Goal: Task Accomplishment & Management: Manage account settings

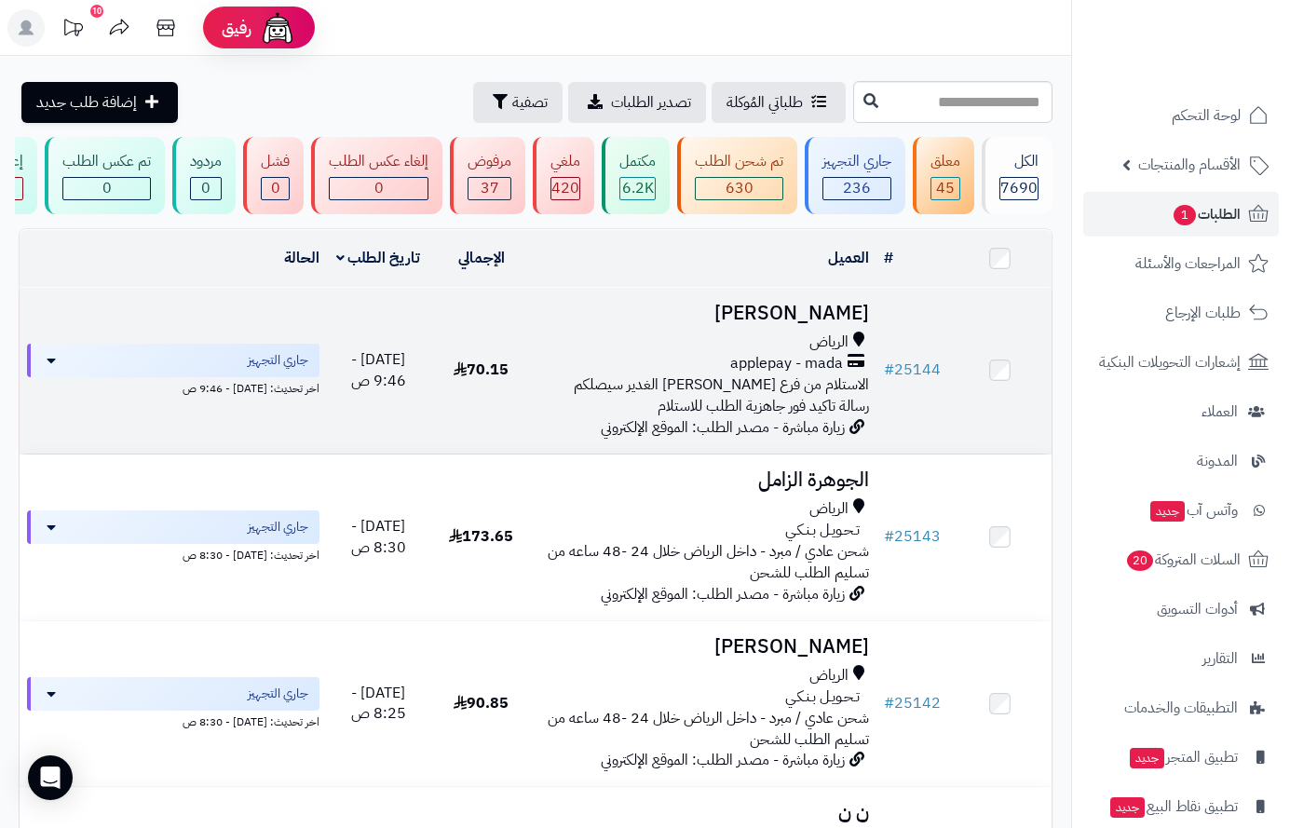
click at [820, 353] on span "الرياض" at bounding box center [828, 342] width 39 height 21
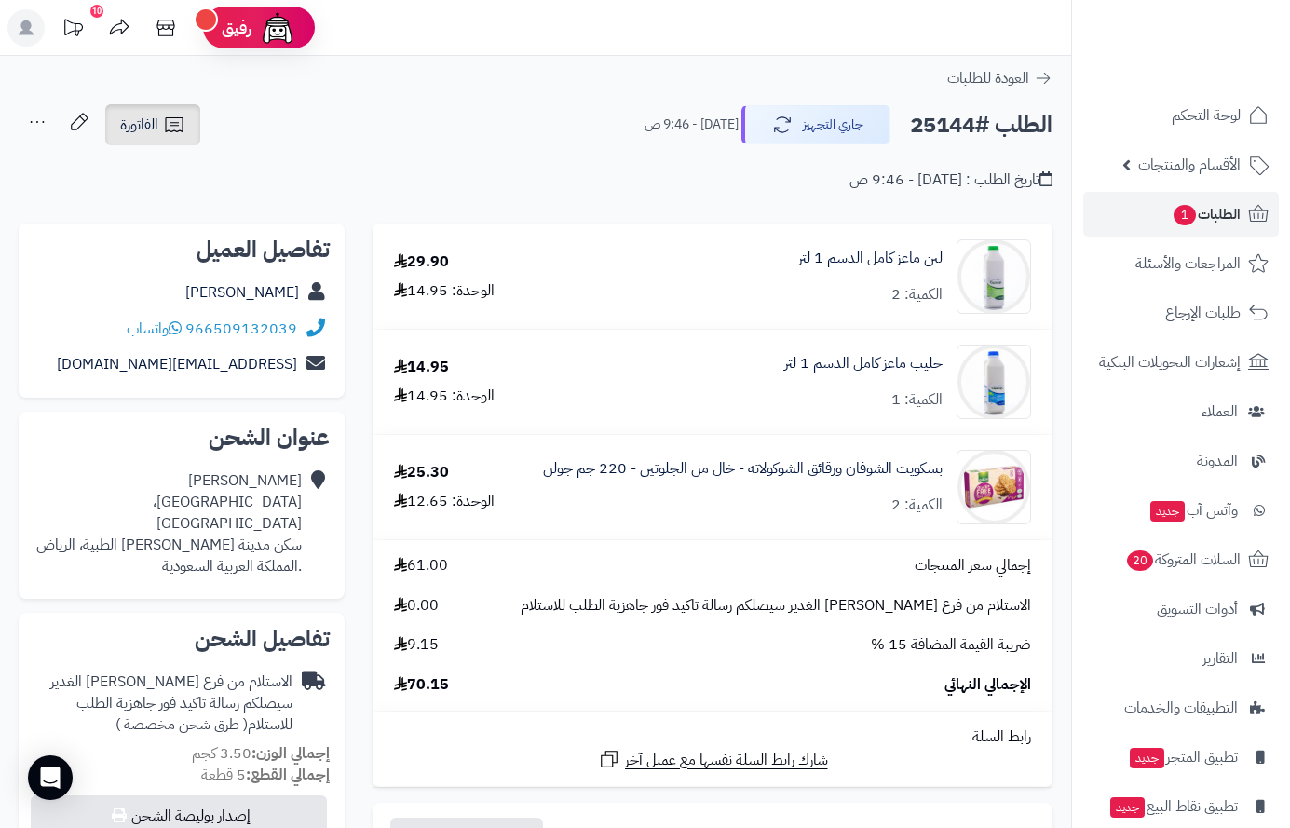
click at [153, 129] on span "الفاتورة" at bounding box center [139, 125] width 38 height 22
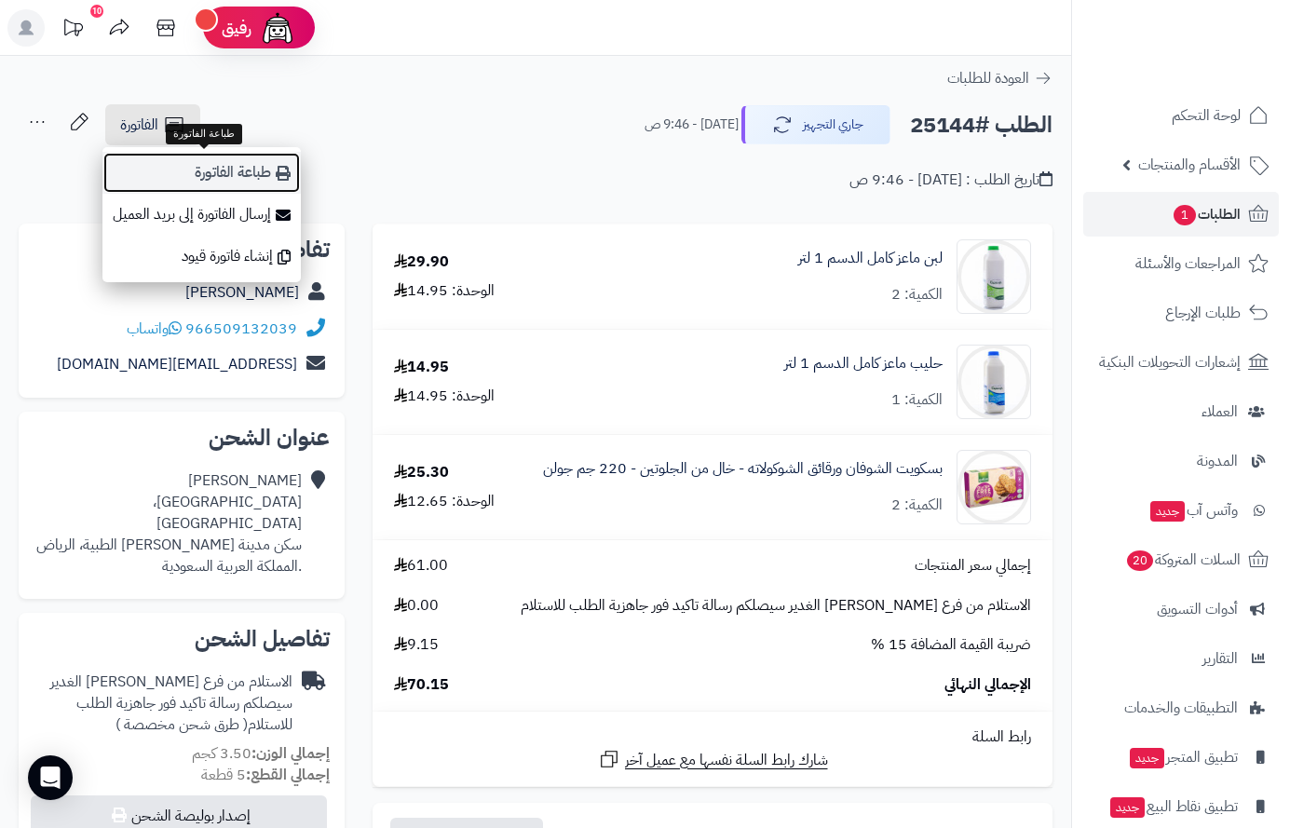
click at [235, 180] on link "طباعة الفاتورة" at bounding box center [201, 173] width 198 height 42
